Goal: Task Accomplishment & Management: Use online tool/utility

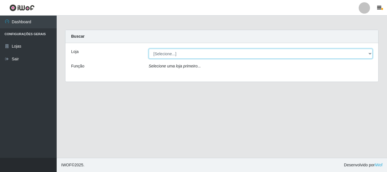
click at [373, 53] on select "[Selecione...] Super Vilton" at bounding box center [261, 54] width 224 height 10
click at [149, 49] on select "[Selecione...] Super Vilton" at bounding box center [261, 54] width 224 height 10
click at [368, 55] on select "[Selecione...] Super Vilton" at bounding box center [261, 54] width 224 height 10
select select "379"
click at [149, 49] on select "[Selecione...] Super Vilton" at bounding box center [261, 54] width 224 height 10
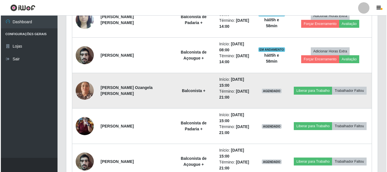
scroll to position [284, 0]
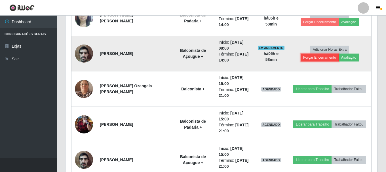
click at [339, 54] on button "Forçar Encerramento" at bounding box center [320, 58] width 38 height 8
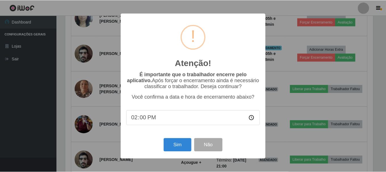
scroll to position [118, 309]
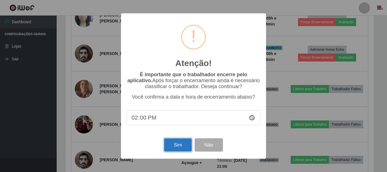
click at [174, 144] on button "Sim" at bounding box center [178, 144] width 28 height 13
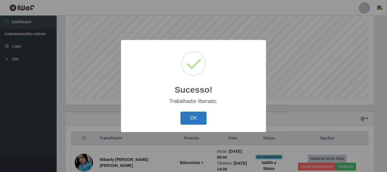
click at [201, 118] on button "OK" at bounding box center [194, 118] width 26 height 13
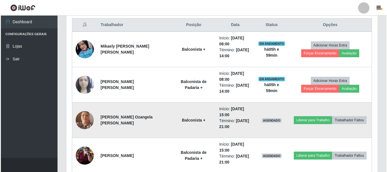
scroll to position [189, 0]
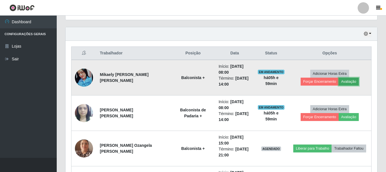
click at [339, 81] on button "Avaliação" at bounding box center [349, 82] width 20 height 8
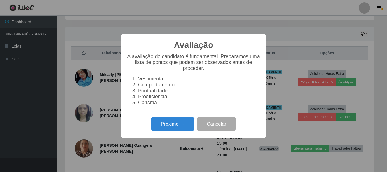
scroll to position [118, 309]
click at [172, 128] on button "Próximo →" at bounding box center [172, 123] width 43 height 13
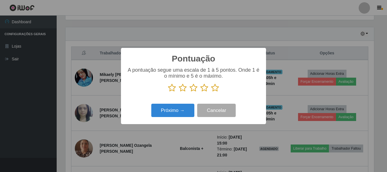
scroll to position [283421, 283230]
click at [216, 89] on icon at bounding box center [215, 88] width 8 height 9
click at [211, 92] on input "radio" at bounding box center [211, 92] width 0 height 0
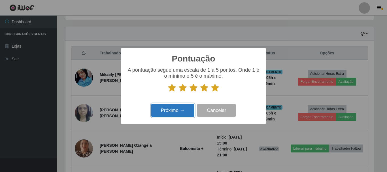
click at [176, 110] on button "Próximo →" at bounding box center [172, 110] width 43 height 13
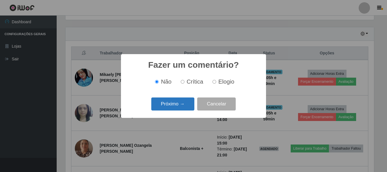
click at [173, 100] on button "Próximo →" at bounding box center [172, 104] width 43 height 13
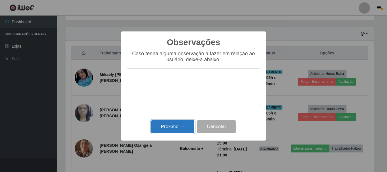
click at [162, 127] on button "Próximo →" at bounding box center [172, 126] width 43 height 13
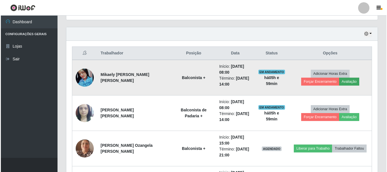
scroll to position [118, 312]
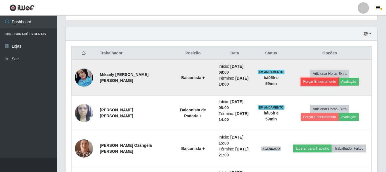
click at [339, 78] on button "Forçar Encerramento" at bounding box center [320, 82] width 38 height 8
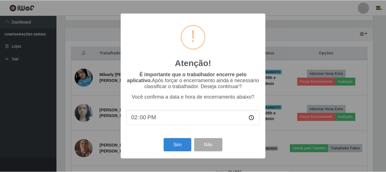
scroll to position [118, 309]
click at [175, 144] on button "Sim" at bounding box center [178, 144] width 28 height 13
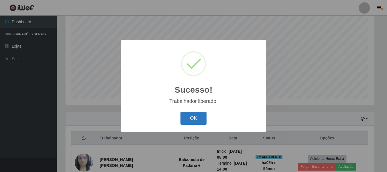
click at [198, 123] on button "OK" at bounding box center [194, 118] width 26 height 13
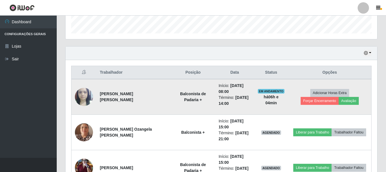
scroll to position [189, 0]
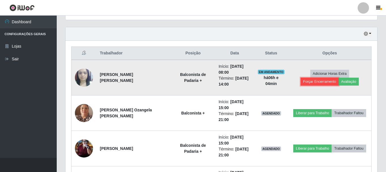
click at [339, 78] on button "Forçar Encerramento" at bounding box center [320, 82] width 38 height 8
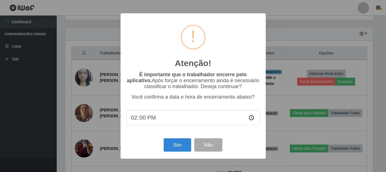
scroll to position [118, 309]
click at [172, 144] on button "Sim" at bounding box center [178, 144] width 28 height 13
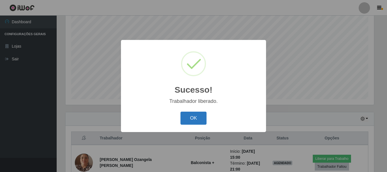
click at [186, 117] on button "OK" at bounding box center [194, 118] width 26 height 13
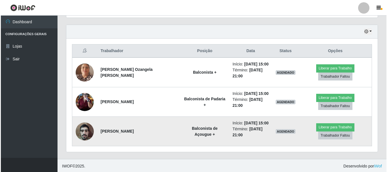
scroll to position [192, 0]
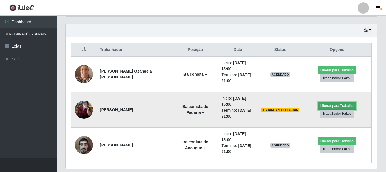
click at [335, 105] on button "Liberar para Trabalho" at bounding box center [337, 106] width 38 height 8
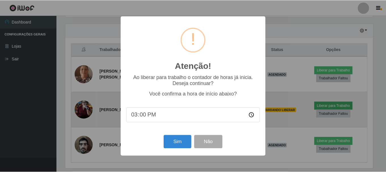
scroll to position [118, 309]
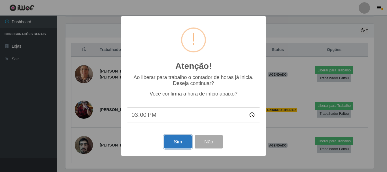
click at [181, 142] on button "Sim" at bounding box center [178, 141] width 28 height 13
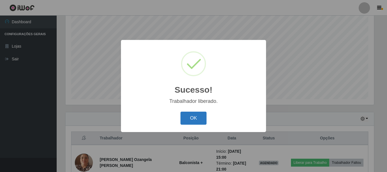
click at [186, 115] on button "OK" at bounding box center [194, 118] width 26 height 13
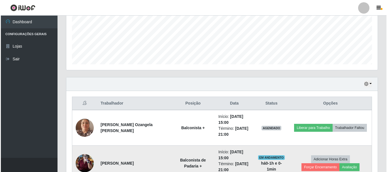
scroll to position [210, 0]
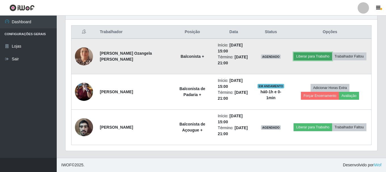
click at [324, 56] on button "Liberar para Trabalho" at bounding box center [312, 56] width 38 height 8
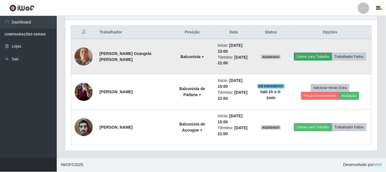
scroll to position [118, 309]
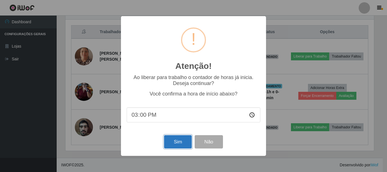
click at [183, 148] on button "Sim" at bounding box center [178, 141] width 28 height 13
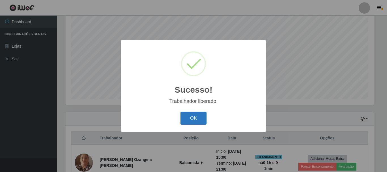
click at [199, 117] on button "OK" at bounding box center [194, 118] width 26 height 13
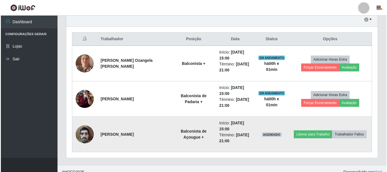
scroll to position [210, 0]
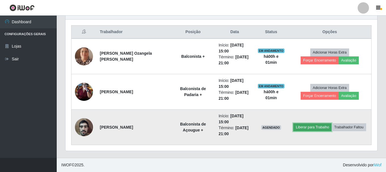
click at [310, 126] on button "Liberar para Trabalho" at bounding box center [312, 127] width 38 height 8
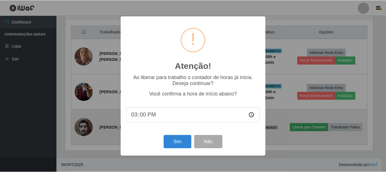
scroll to position [118, 309]
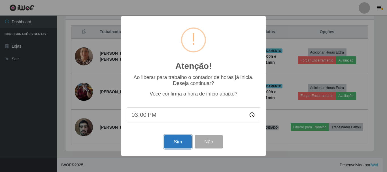
click at [180, 143] on button "Sim" at bounding box center [178, 141] width 28 height 13
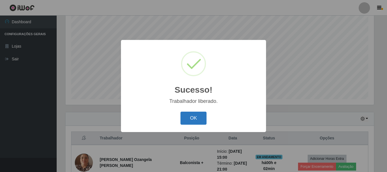
click at [191, 120] on button "OK" at bounding box center [194, 118] width 26 height 13
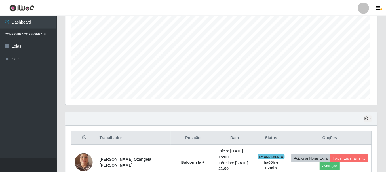
scroll to position [118, 312]
